Goal: Information Seeking & Learning: Check status

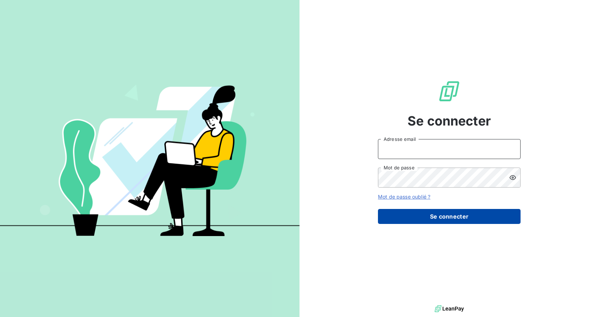
type input "[EMAIL_ADDRESS][DOMAIN_NAME]"
click at [435, 214] on button "Se connecter" at bounding box center [449, 216] width 143 height 15
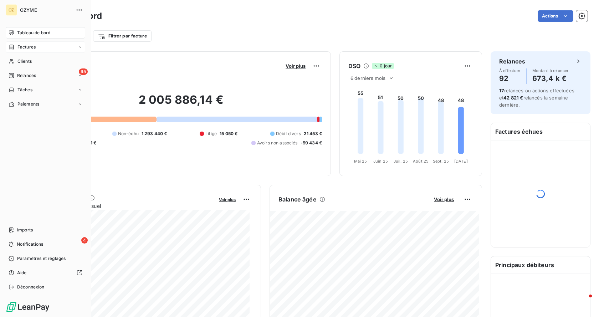
click at [46, 47] on div "Factures" at bounding box center [46, 46] width 80 height 11
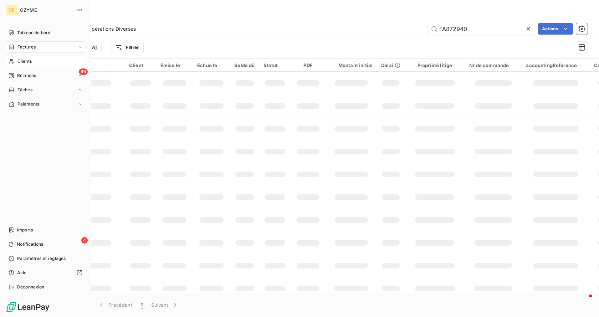
click at [24, 64] on span "Clients" at bounding box center [24, 61] width 14 height 6
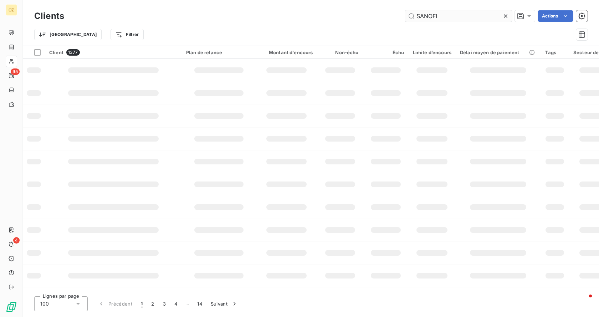
type input "SANOFI"
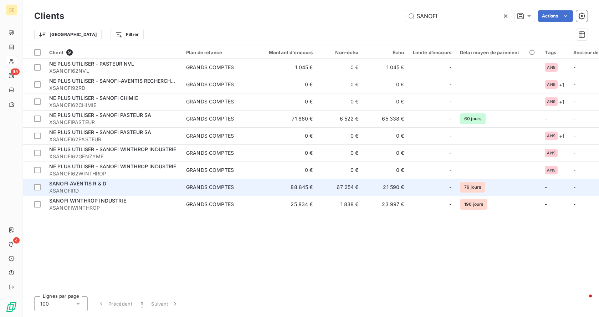
click at [232, 188] on div "GRANDS COMPTES" at bounding box center [210, 187] width 48 height 7
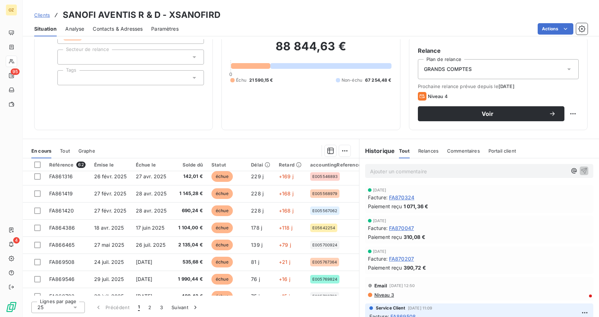
scroll to position [285, 0]
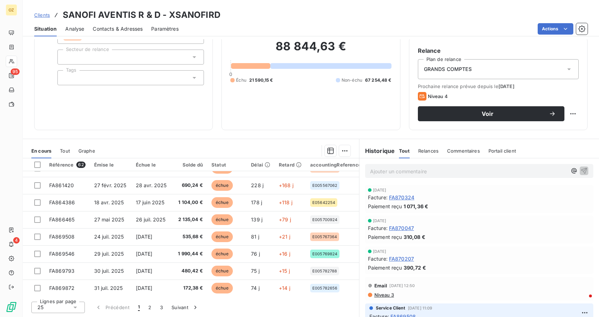
click at [398, 230] on span "FA870047" at bounding box center [401, 227] width 25 height 7
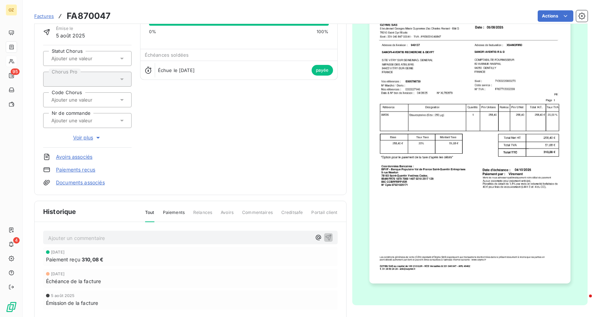
scroll to position [107, 0]
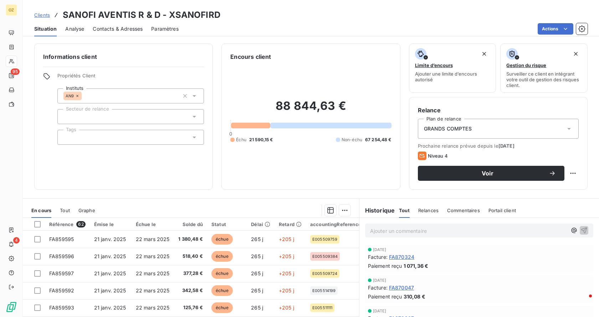
click at [399, 258] on span "FA870324" at bounding box center [401, 256] width 25 height 7
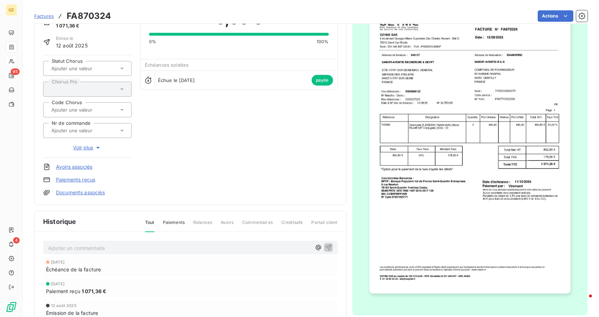
scroll to position [112, 0]
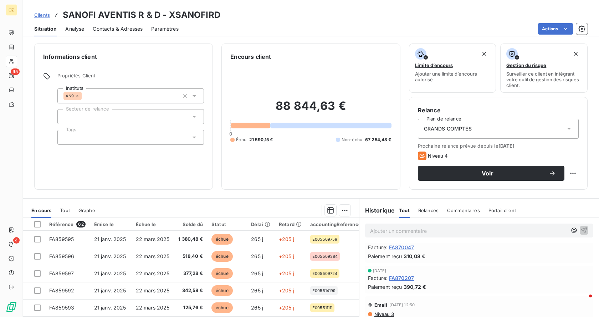
scroll to position [36, 0]
click at [403, 282] on span "FA870207" at bounding box center [401, 282] width 25 height 7
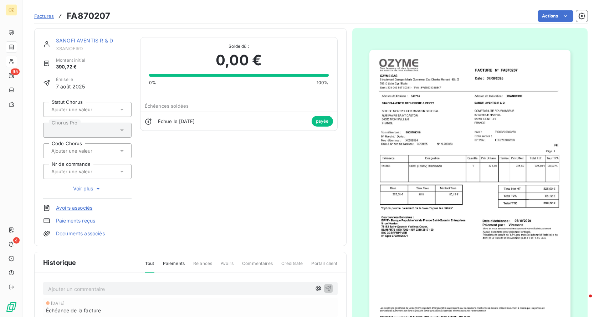
scroll to position [112, 0]
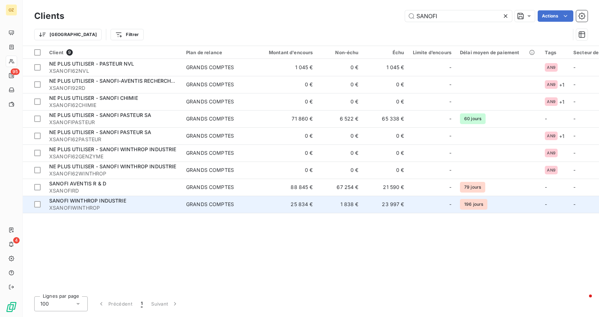
click at [280, 209] on td "25 834 €" at bounding box center [286, 204] width 61 height 17
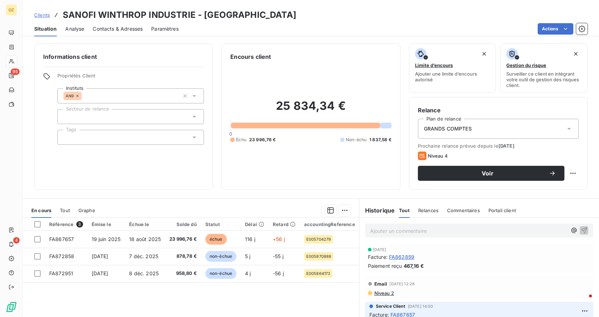
click at [405, 257] on span "FA862859" at bounding box center [401, 256] width 25 height 7
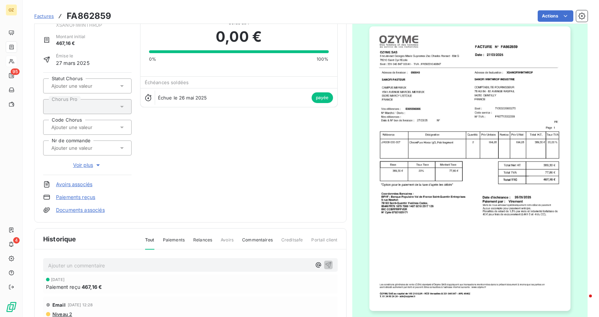
scroll to position [112, 0]
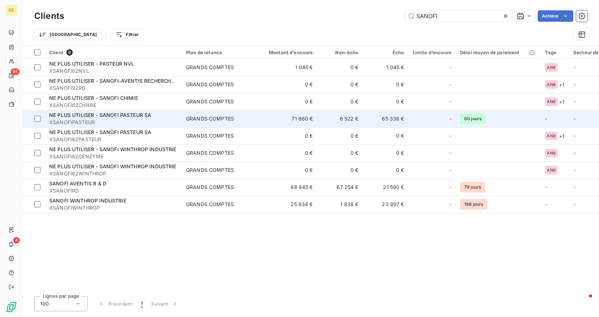
click at [381, 116] on td "65 338 €" at bounding box center [386, 118] width 46 height 17
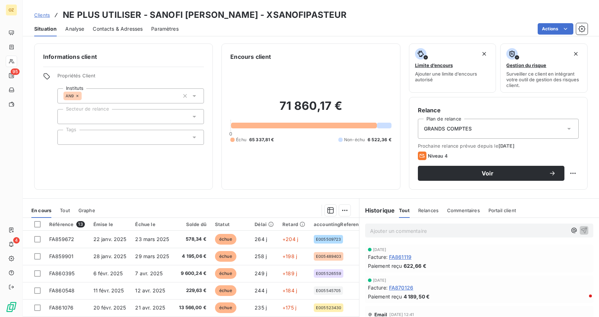
click at [396, 255] on span "FA861119" at bounding box center [400, 256] width 22 height 7
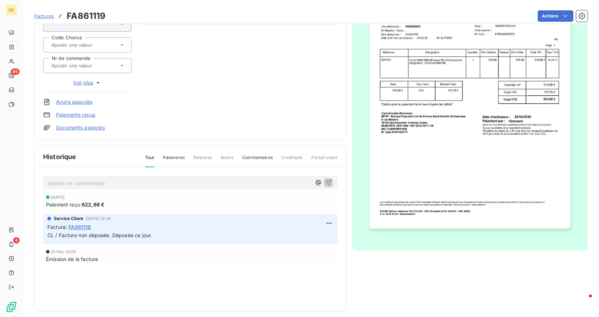
scroll to position [108, 0]
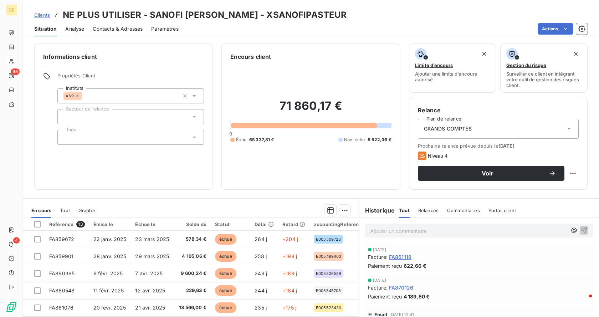
click at [403, 288] on span "FA870126" at bounding box center [401, 287] width 24 height 7
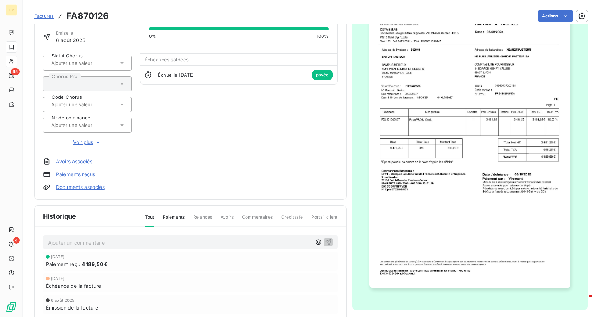
scroll to position [112, 0]
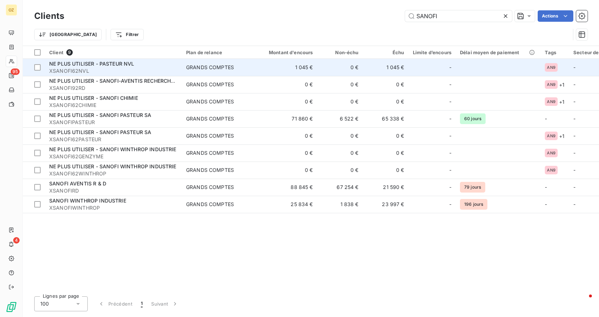
click at [354, 69] on td "0 €" at bounding box center [340, 67] width 46 height 17
